Goal: Find contact information: Find contact information

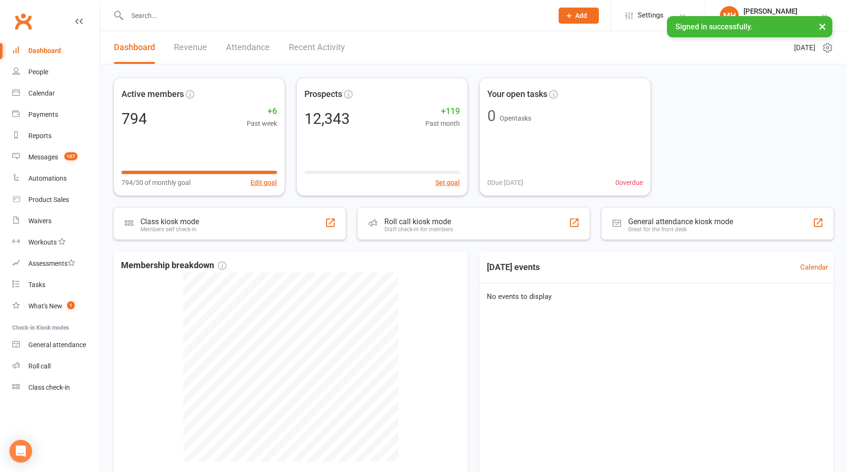
click at [189, 44] on link "Revenue" at bounding box center [190, 47] width 33 height 33
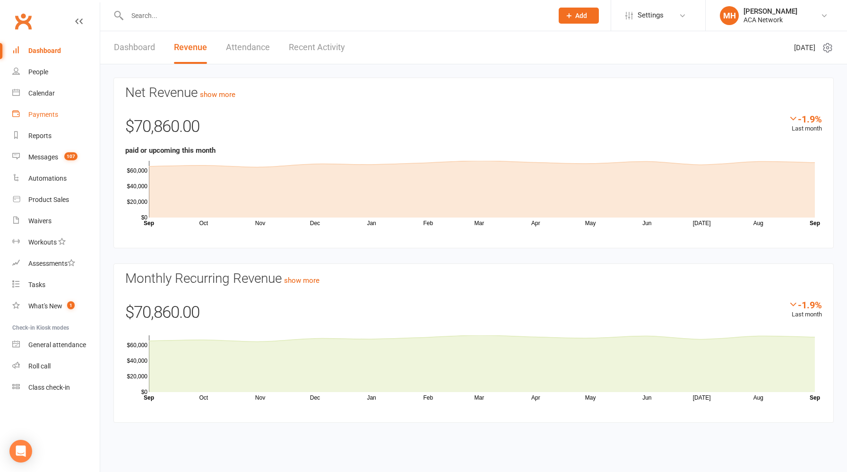
click at [54, 119] on link "Payments" at bounding box center [55, 114] width 87 height 21
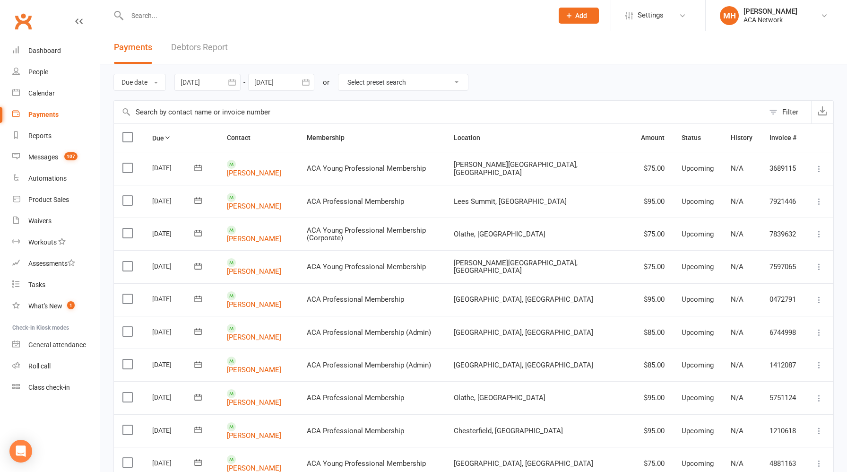
click at [266, 21] on input "text" at bounding box center [335, 15] width 422 height 13
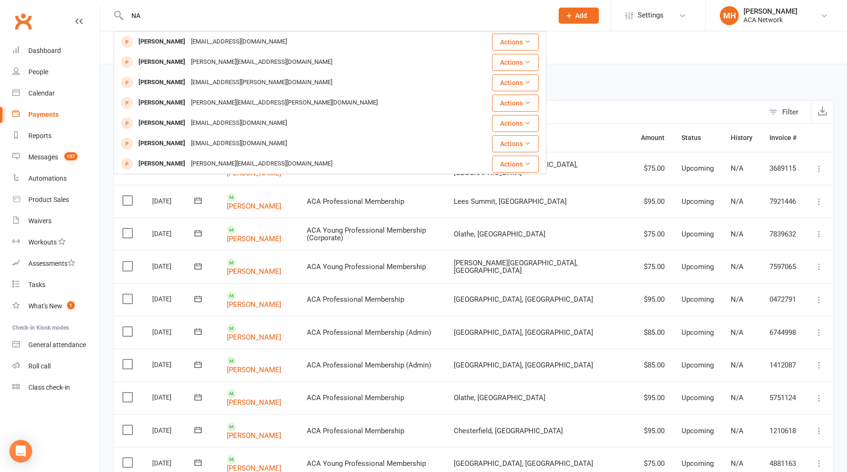
type input "N"
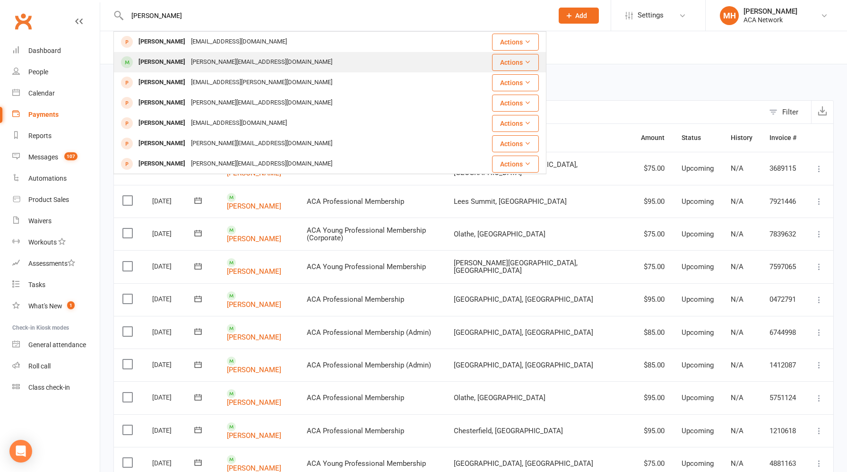
type input "[PERSON_NAME]"
click at [241, 60] on div "[PERSON_NAME][EMAIL_ADDRESS][DOMAIN_NAME]" at bounding box center [261, 62] width 147 height 14
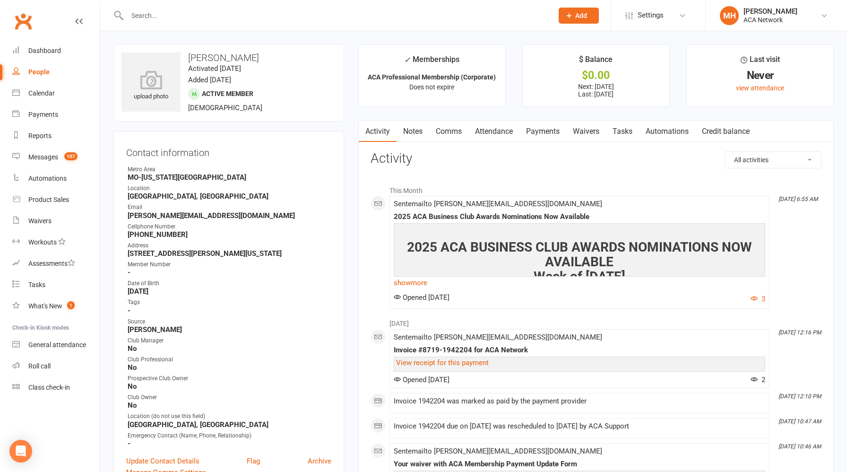
click at [539, 131] on link "Payments" at bounding box center [542, 131] width 47 height 22
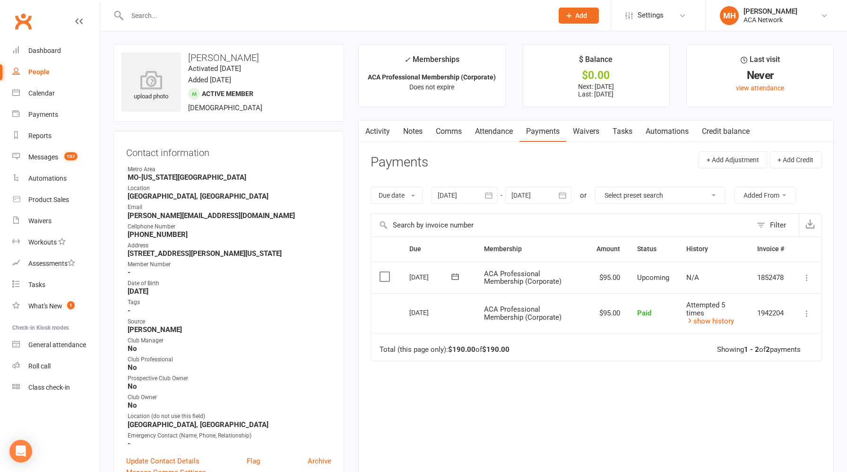
click at [475, 194] on div at bounding box center [464, 195] width 66 height 17
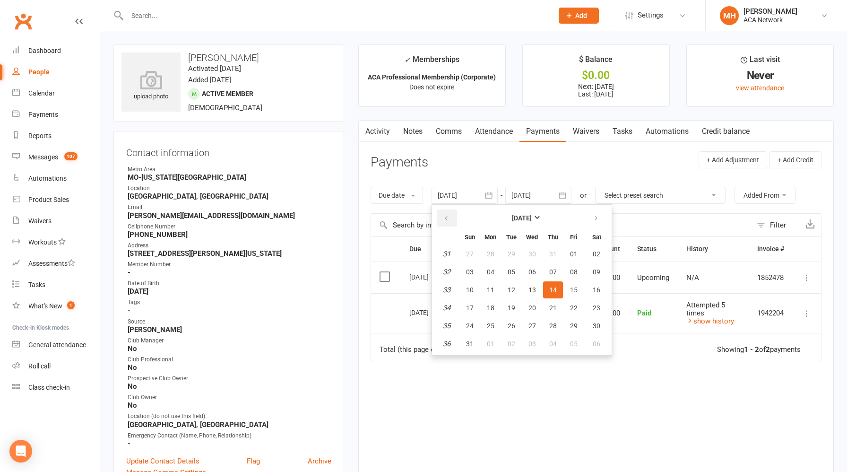
click at [446, 216] on icon "button" at bounding box center [446, 219] width 7 height 8
click at [513, 255] on span "01" at bounding box center [511, 254] width 8 height 8
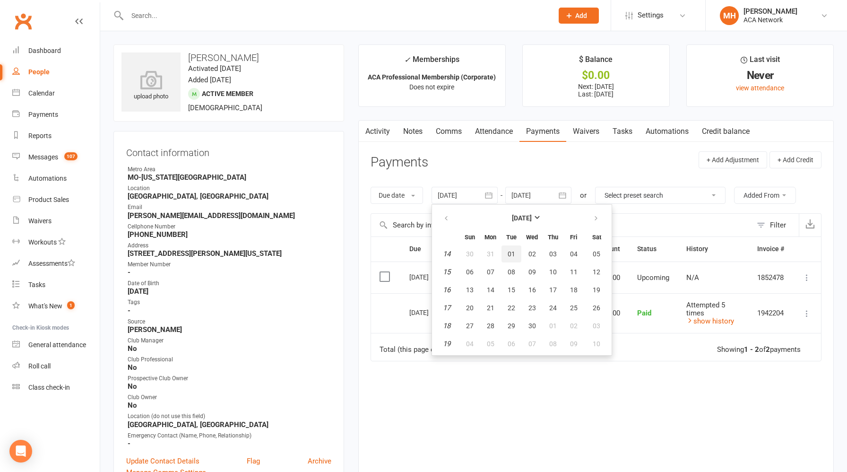
type input "[DATE]"
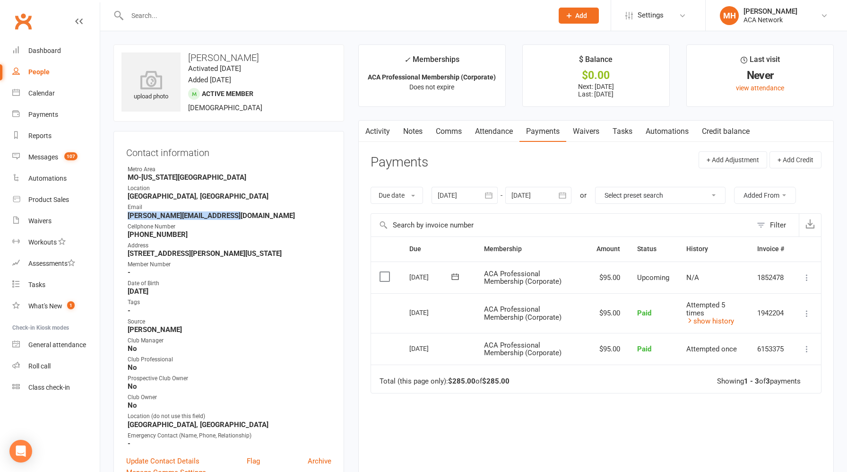
drag, startPoint x: 227, startPoint y: 214, endPoint x: 121, endPoint y: 216, distance: 105.9
click at [121, 216] on div "Contact information Owner Metro Area [GEOGRAPHIC_DATA]-[US_STATE][GEOGRAPHIC_DA…" at bounding box center [228, 311] width 231 height 360
copy strong "[PERSON_NAME][EMAIL_ADDRESS][DOMAIN_NAME]"
